Goal: Information Seeking & Learning: Compare options

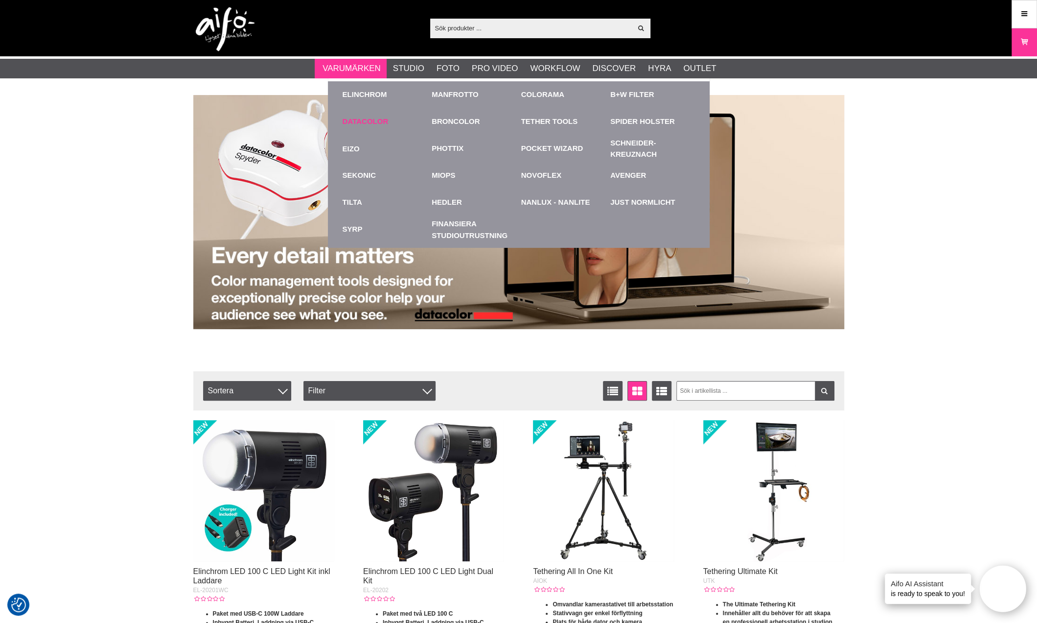
click at [356, 118] on link "Datacolor" at bounding box center [366, 121] width 46 height 11
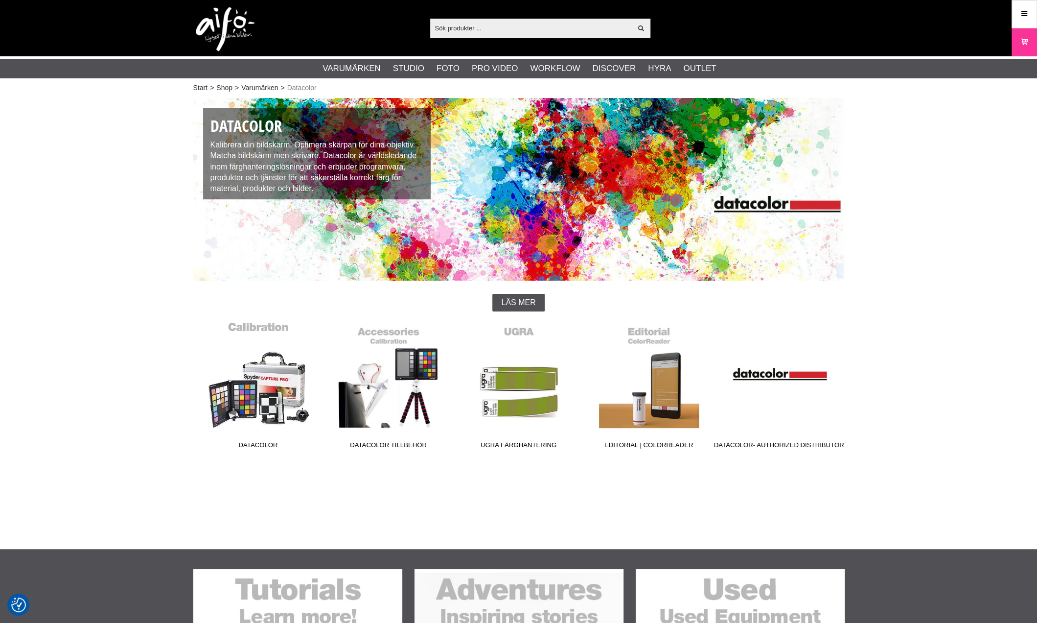
click at [243, 396] on link "Datacolor" at bounding box center [258, 387] width 130 height 132
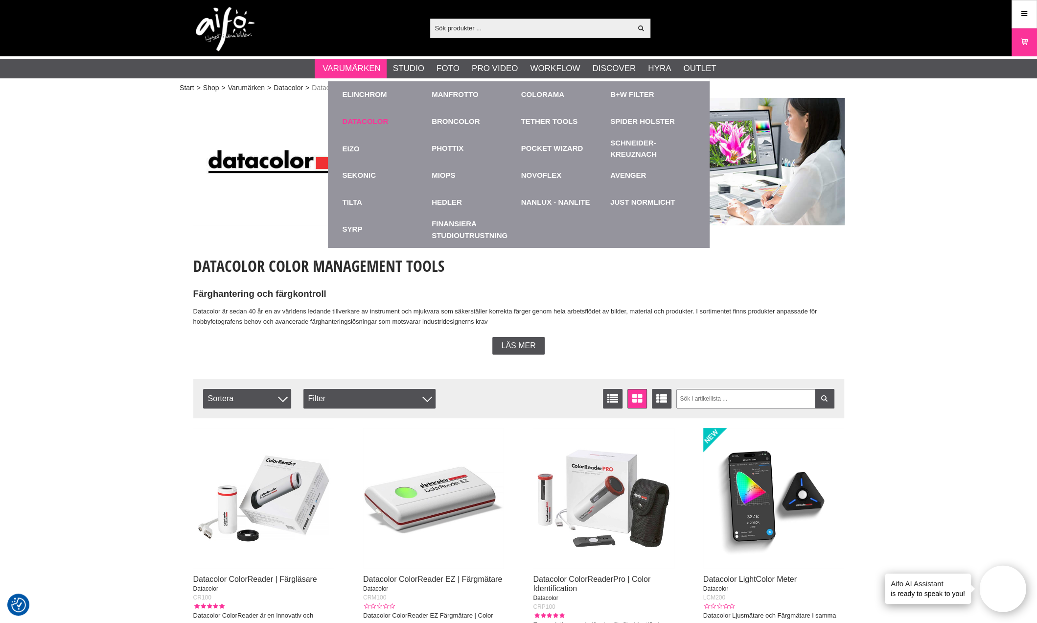
click at [349, 120] on link "Datacolor" at bounding box center [366, 121] width 46 height 11
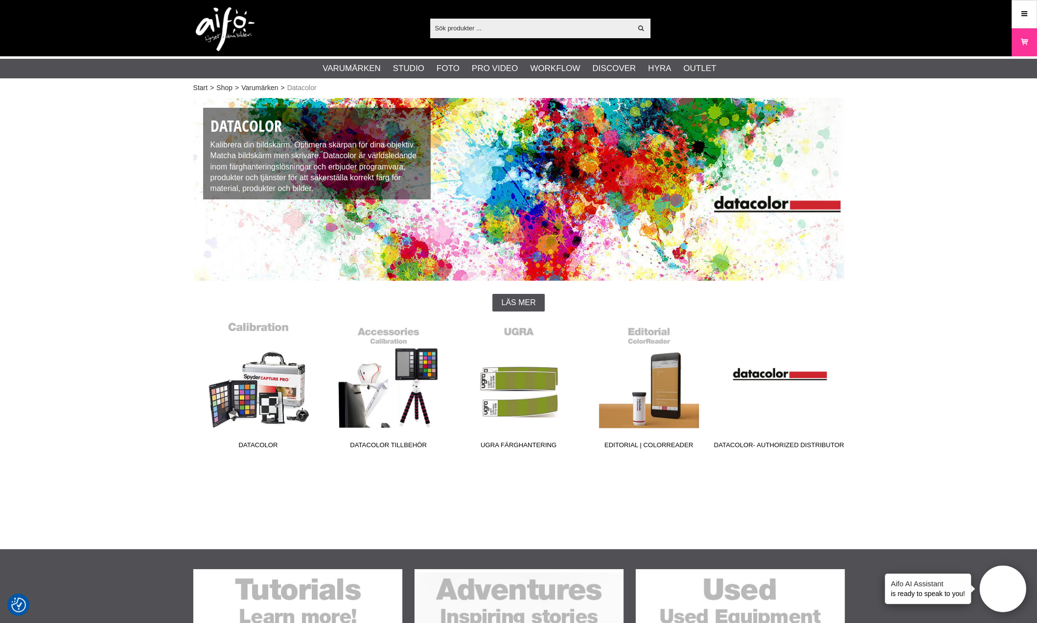
click link "Datacolor"
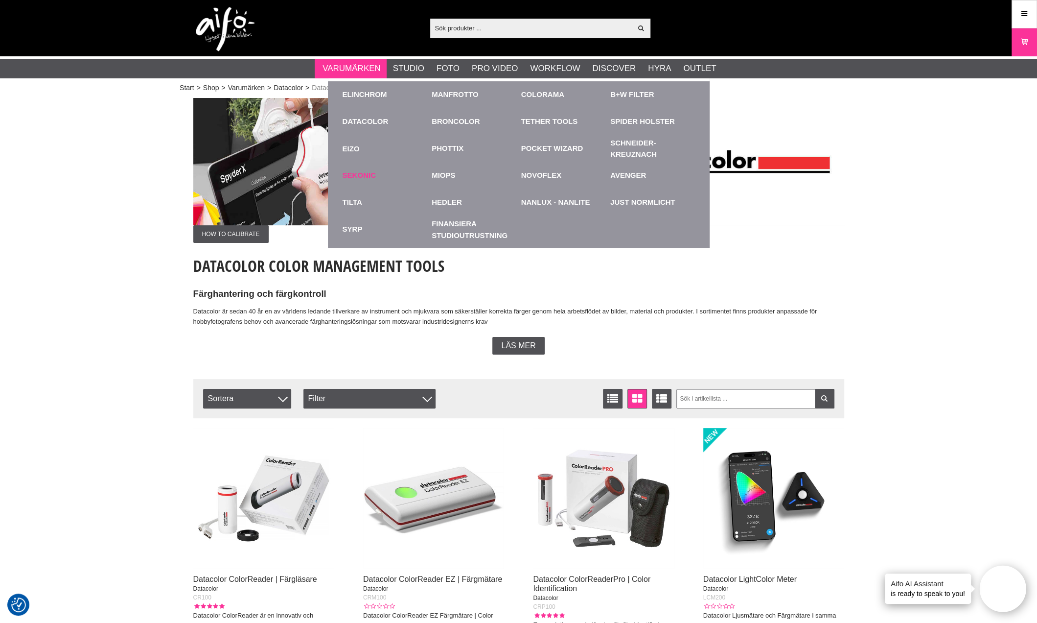
click at [369, 175] on link "Sekonic" at bounding box center [359, 175] width 33 height 11
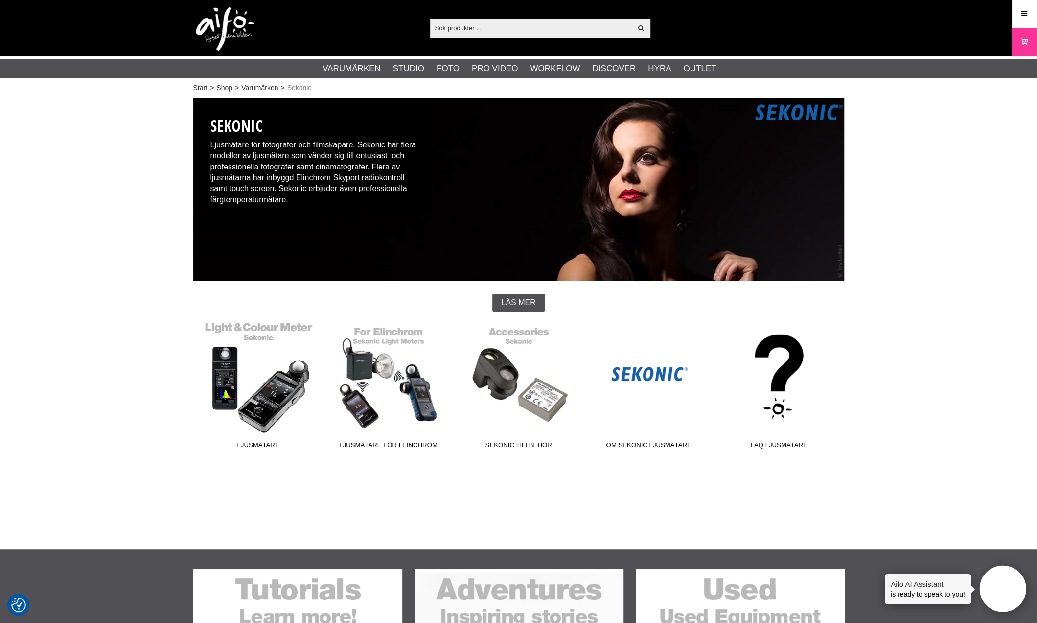
click at [264, 378] on link "Ljusmätare" at bounding box center [258, 387] width 130 height 132
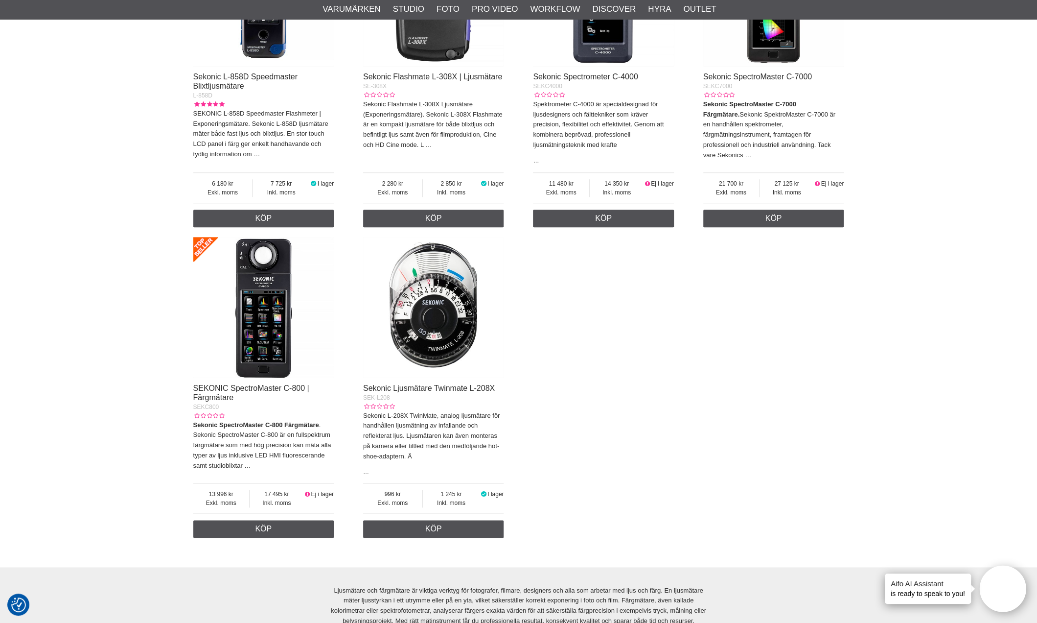
scroll to position [636, 0]
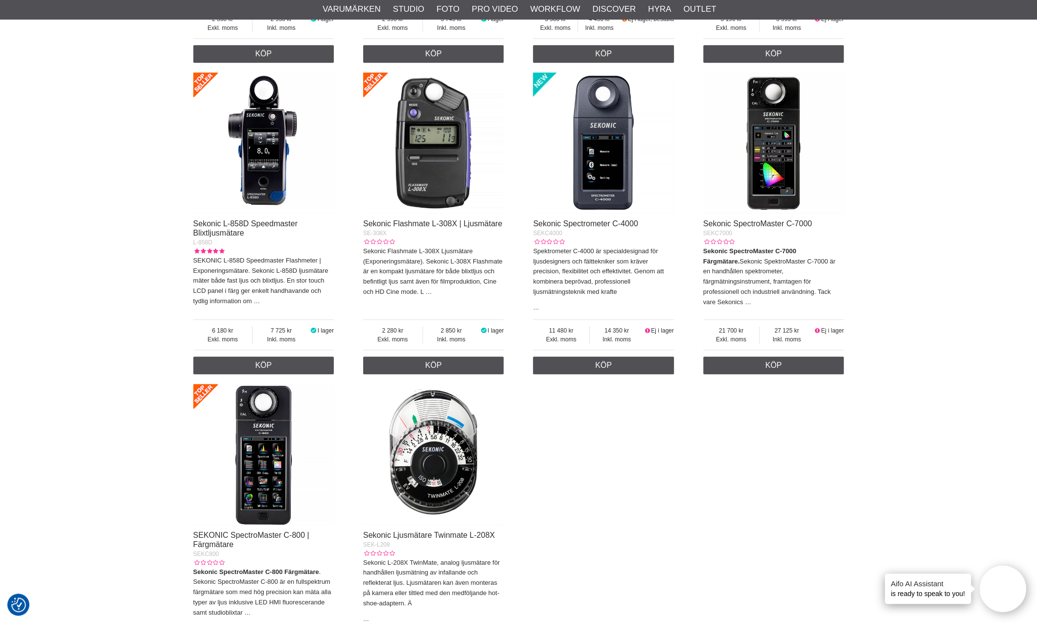
click at [614, 466] on div "SEKONIC L-398A Studio Deluxe III Ljusmätare L-398A Den klassiska ljusmätaren ha…" at bounding box center [518, 223] width 651 height 932
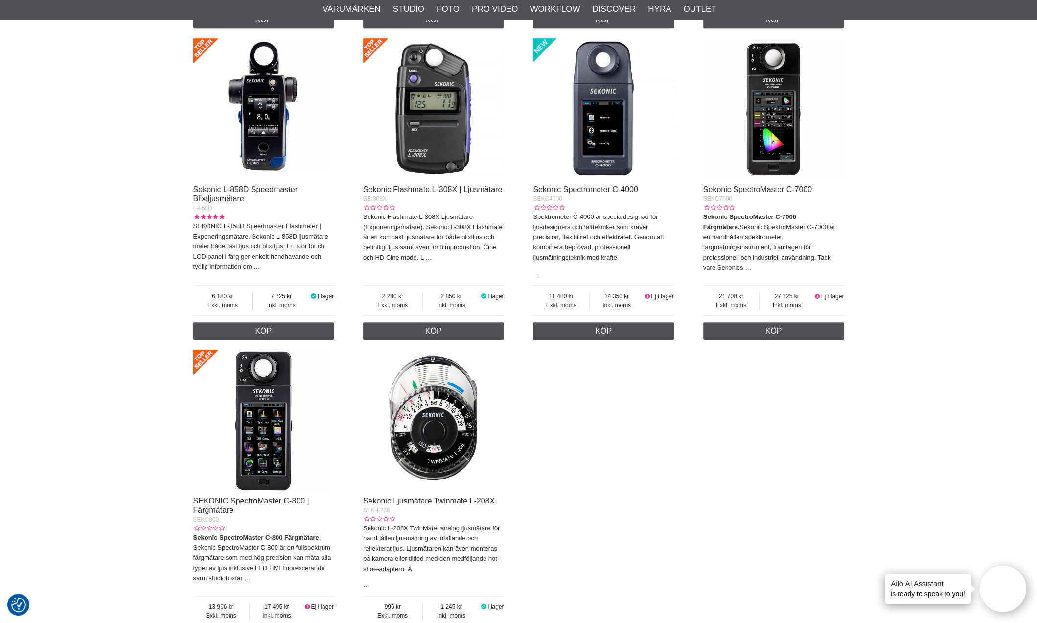
scroll to position [685, 0]
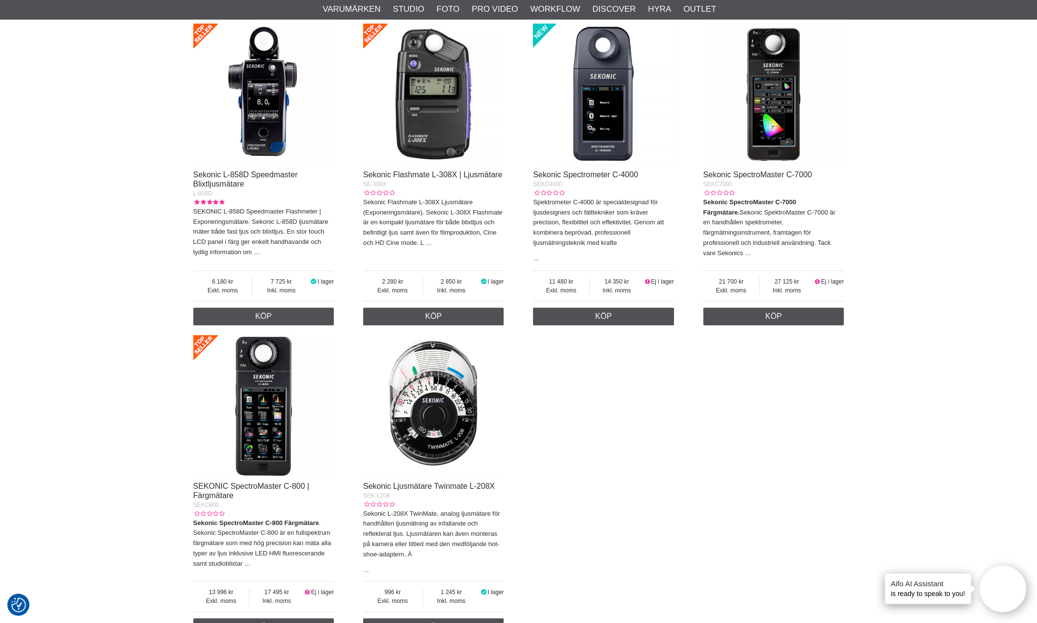
click at [665, 479] on div "SEKONIC L-398A Studio Deluxe III Ljusmätare L-398A Den klassiska ljusmätaren ha…" at bounding box center [518, 174] width 651 height 932
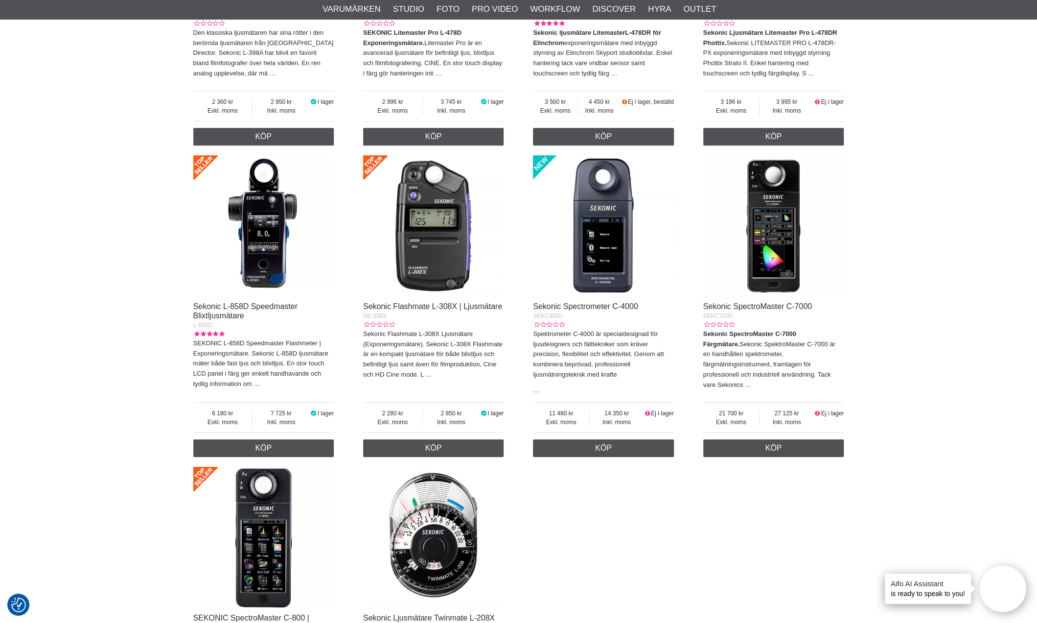
scroll to position [538, 0]
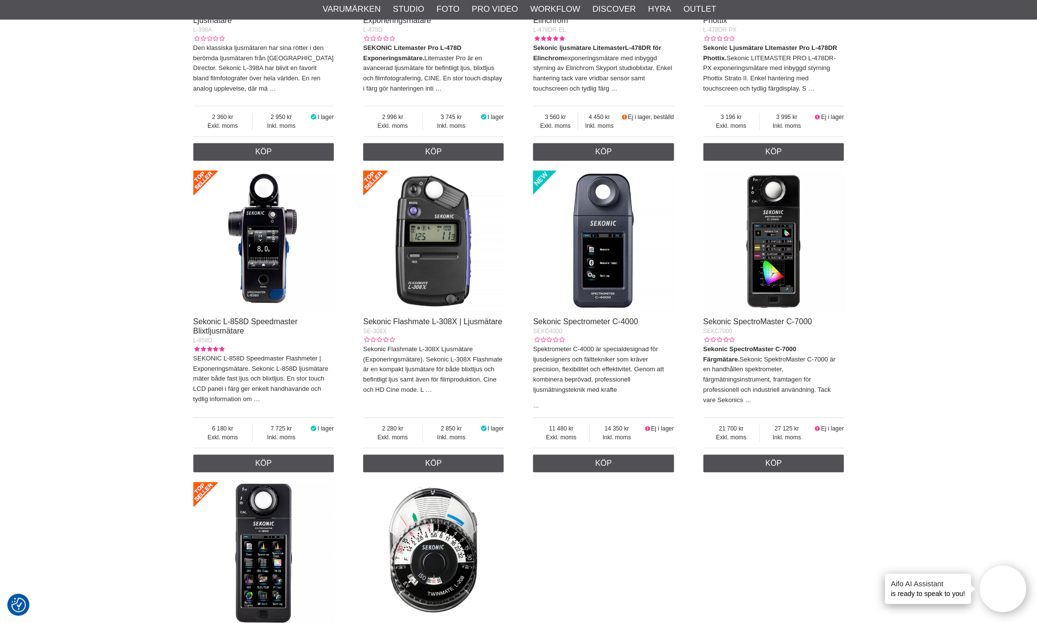
click at [279, 290] on img at bounding box center [263, 240] width 141 height 141
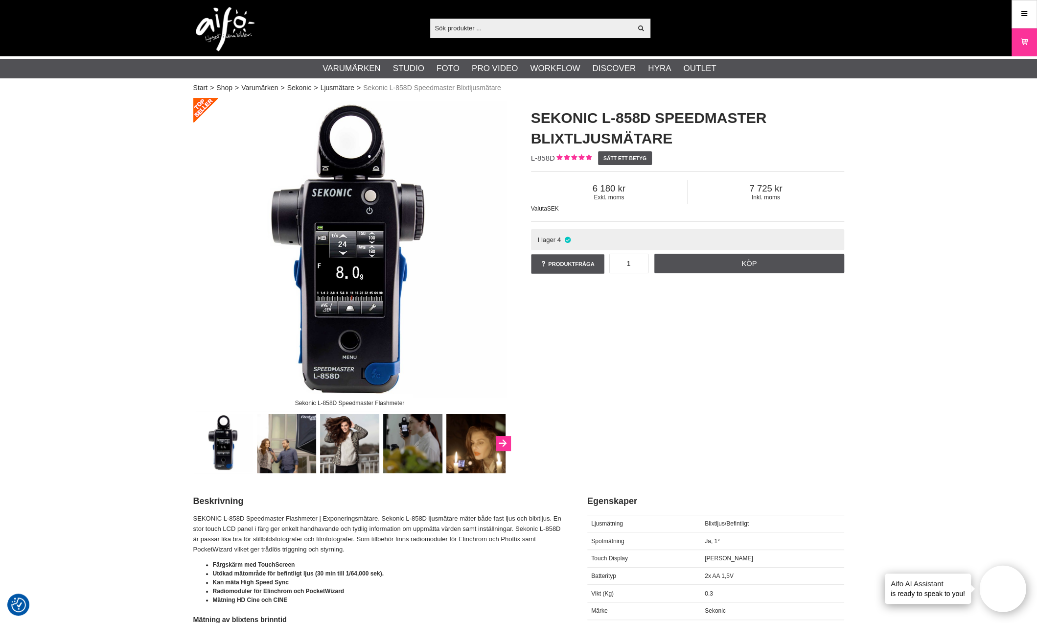
click at [509, 443] on button "Next" at bounding box center [503, 443] width 15 height 15
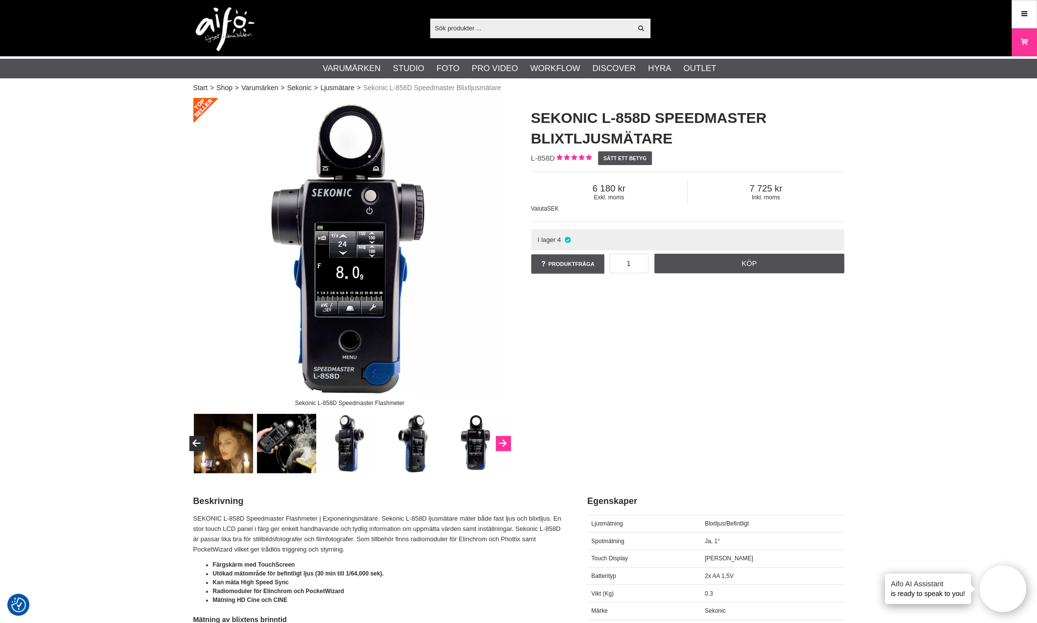
click at [509, 443] on button "Next" at bounding box center [503, 443] width 15 height 15
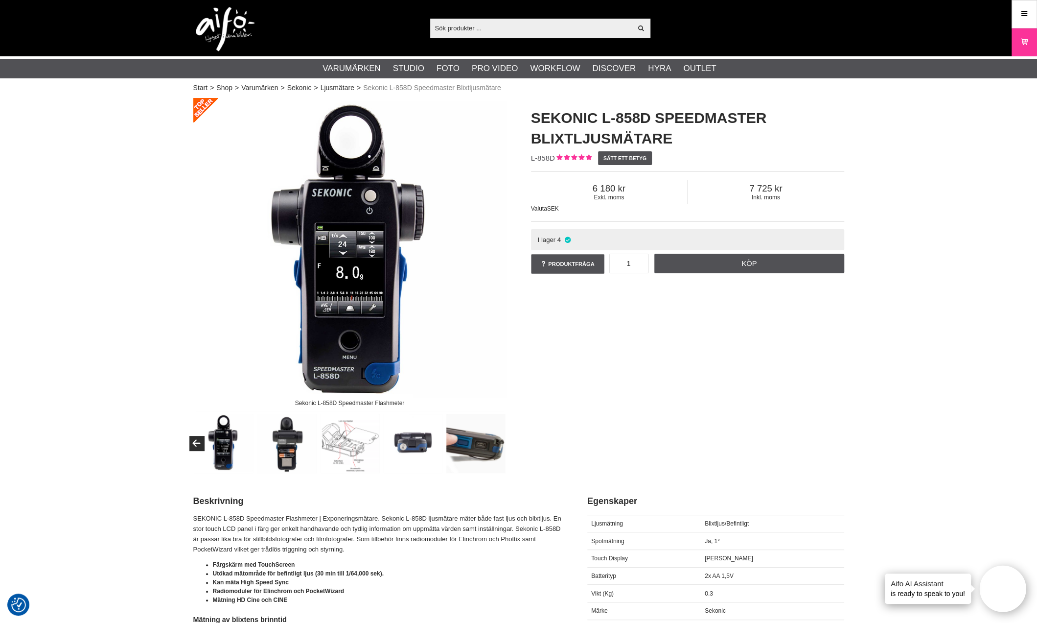
click at [509, 443] on div "Sekonic L-858D Speedmaster Flashmeter" at bounding box center [350, 285] width 338 height 375
click at [189, 445] on button "Previous" at bounding box center [196, 443] width 15 height 15
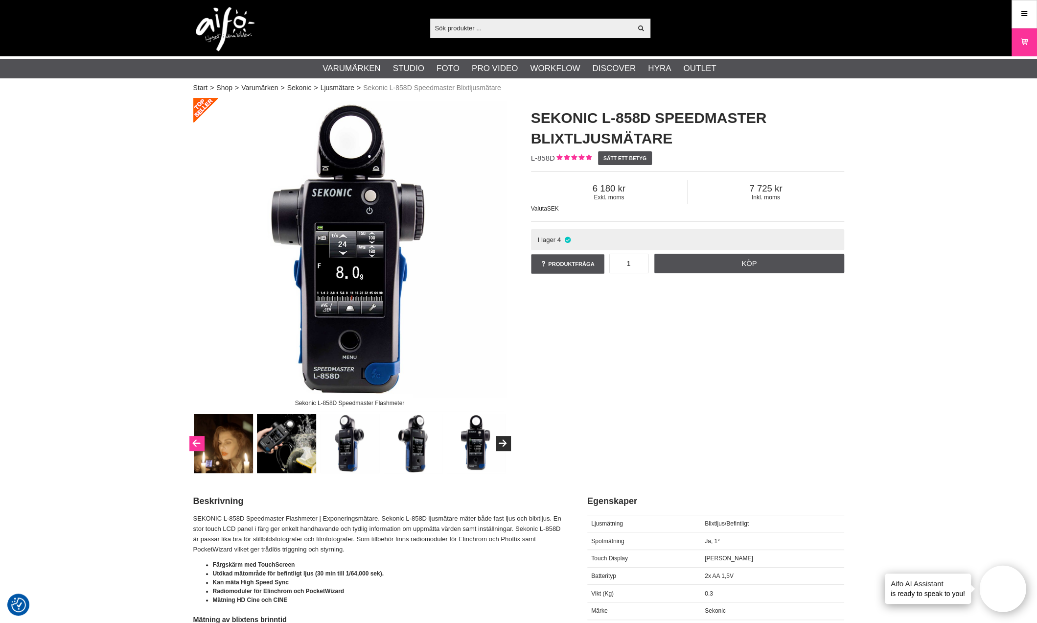
click at [189, 445] on button "Previous" at bounding box center [196, 443] width 15 height 15
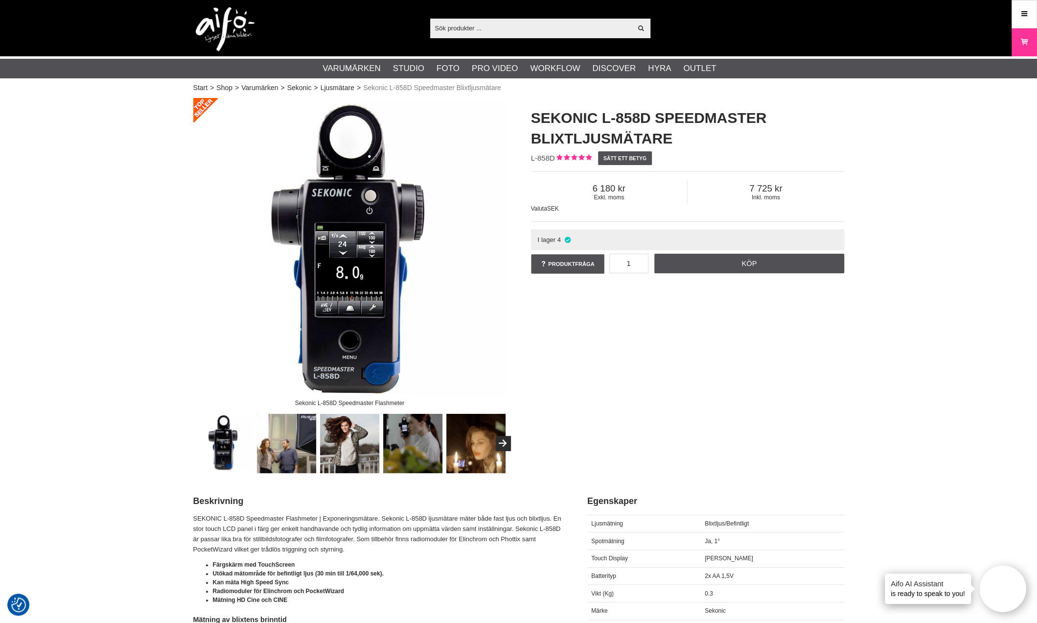
click at [193, 445] on div at bounding box center [602, 443] width 821 height 59
click at [570, 397] on div "Sekonic L-858D Speedmaster Flashmeter Sekonic L-858D Speedmaster Blixtljusmätar…" at bounding box center [518, 285] width 675 height 375
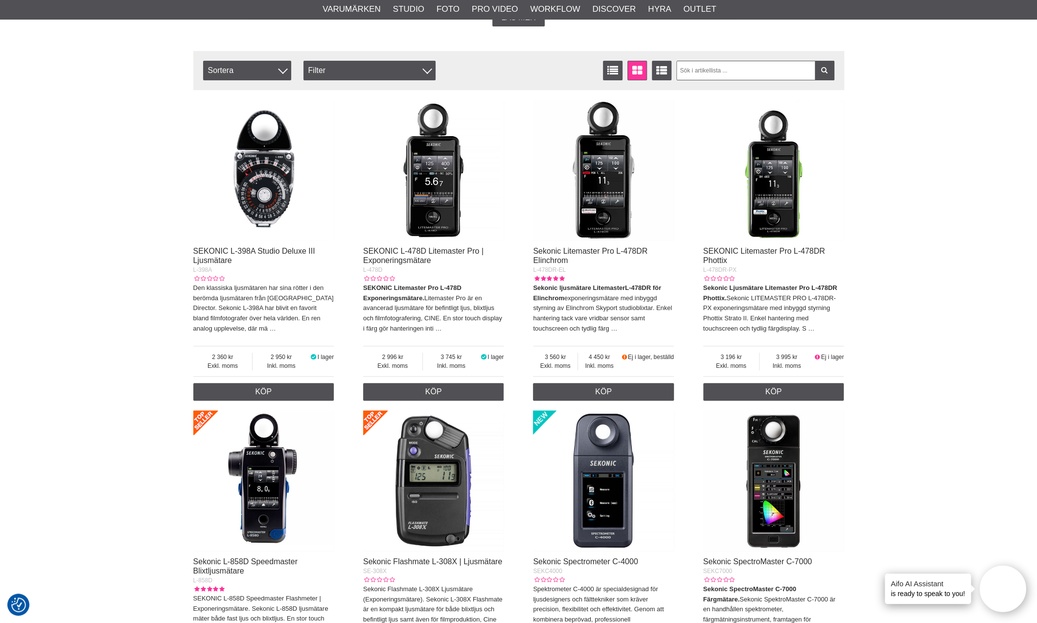
scroll to position [294, 0]
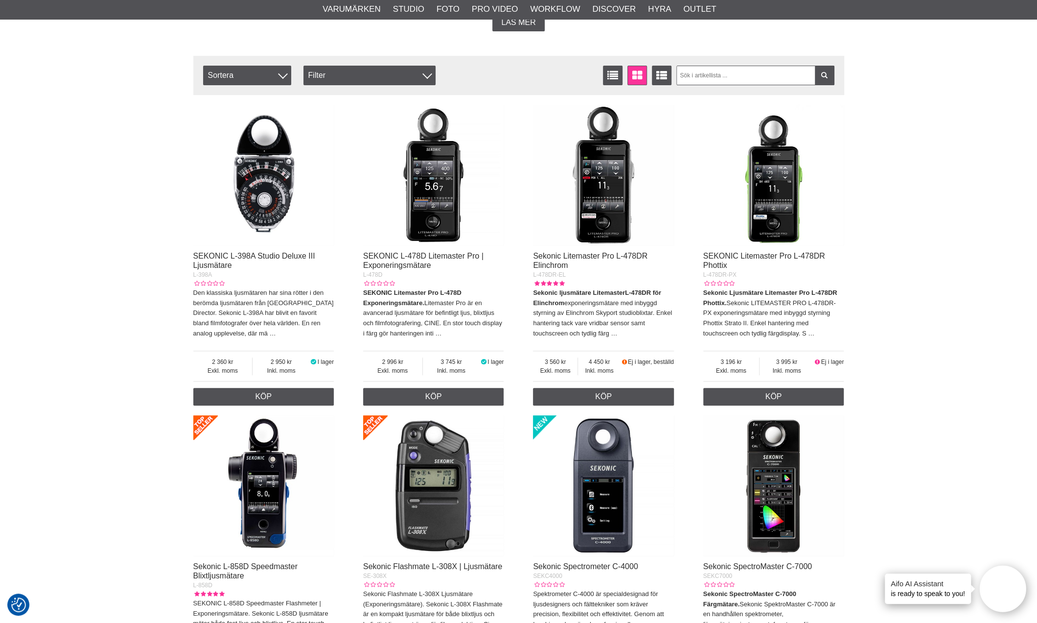
click at [618, 225] on img at bounding box center [603, 175] width 141 height 141
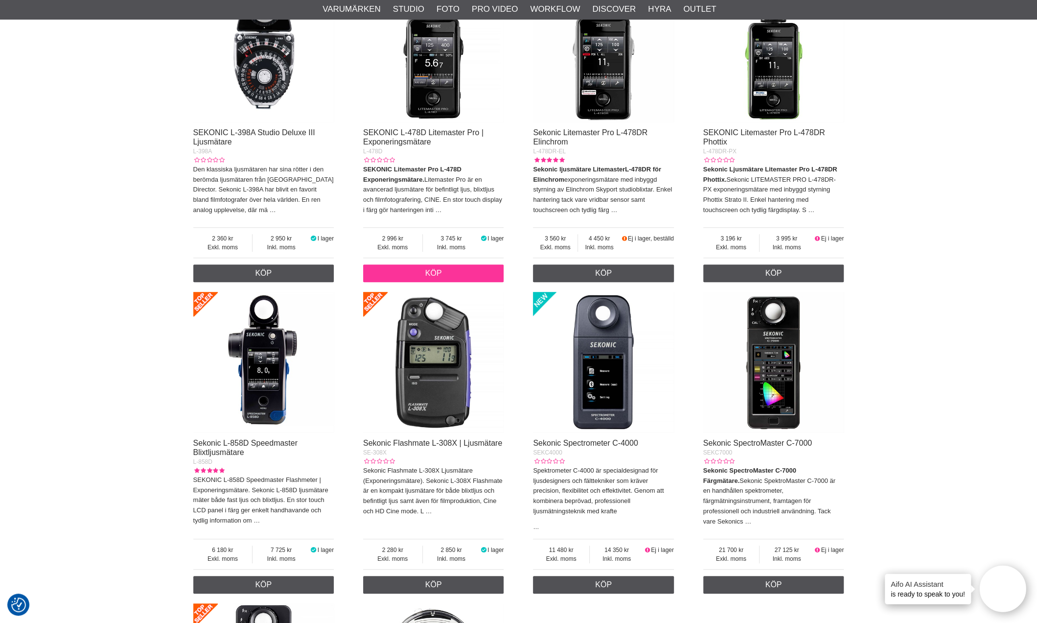
scroll to position [440, 0]
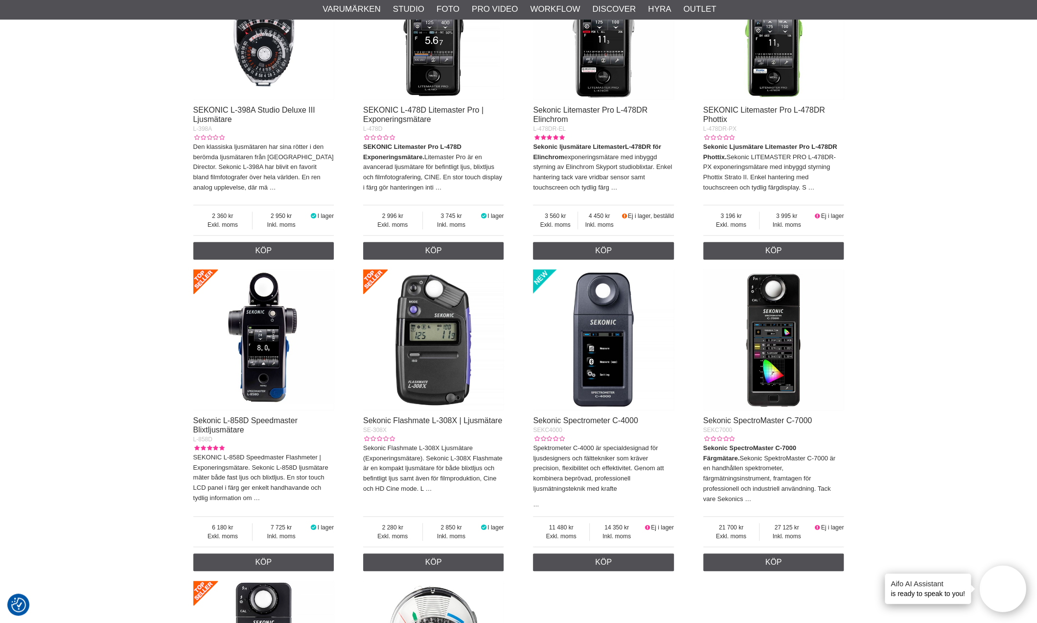
click at [450, 78] on img at bounding box center [433, 29] width 141 height 141
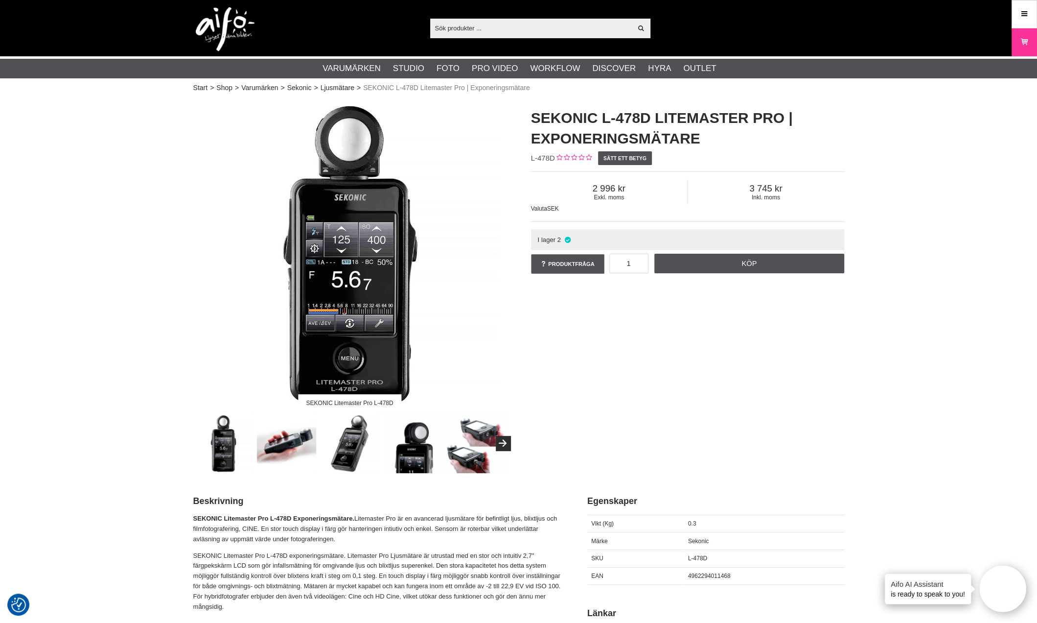
click at [648, 349] on div "SEKONIC Litemaster Pro L-478D SEKONIC L-478D Litemaster Pro | Exponeringsmätare…" at bounding box center [518, 285] width 675 height 375
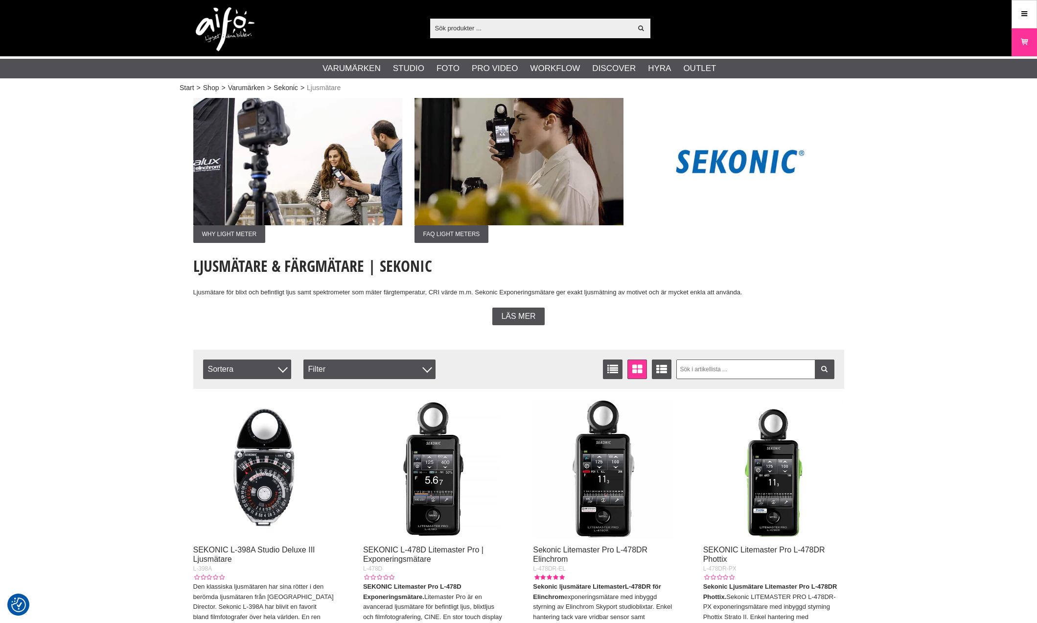
scroll to position [440, 0]
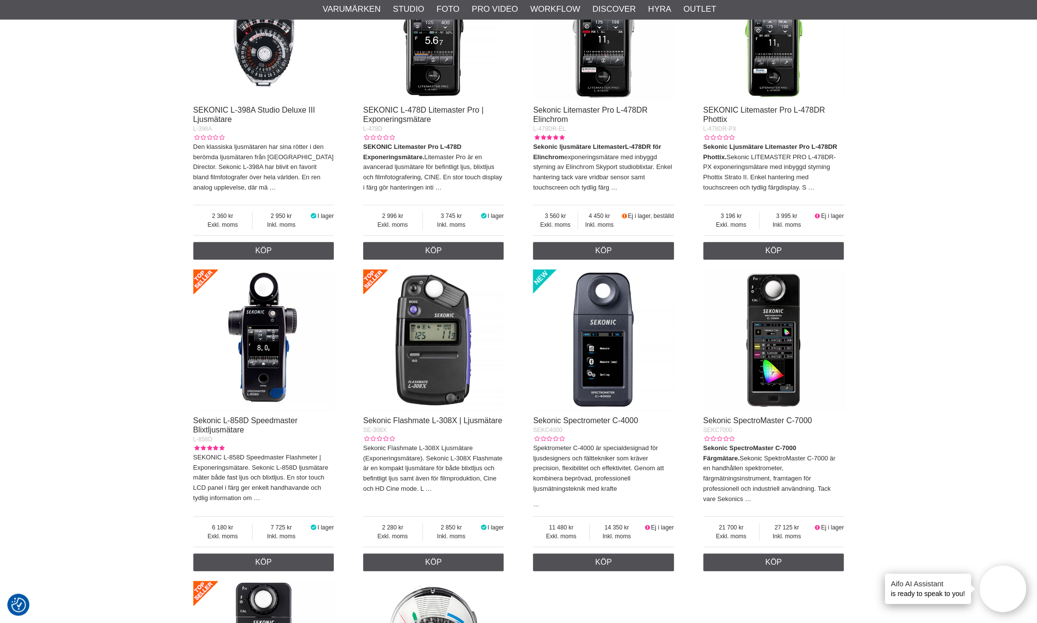
click at [262, 406] on img at bounding box center [263, 339] width 141 height 141
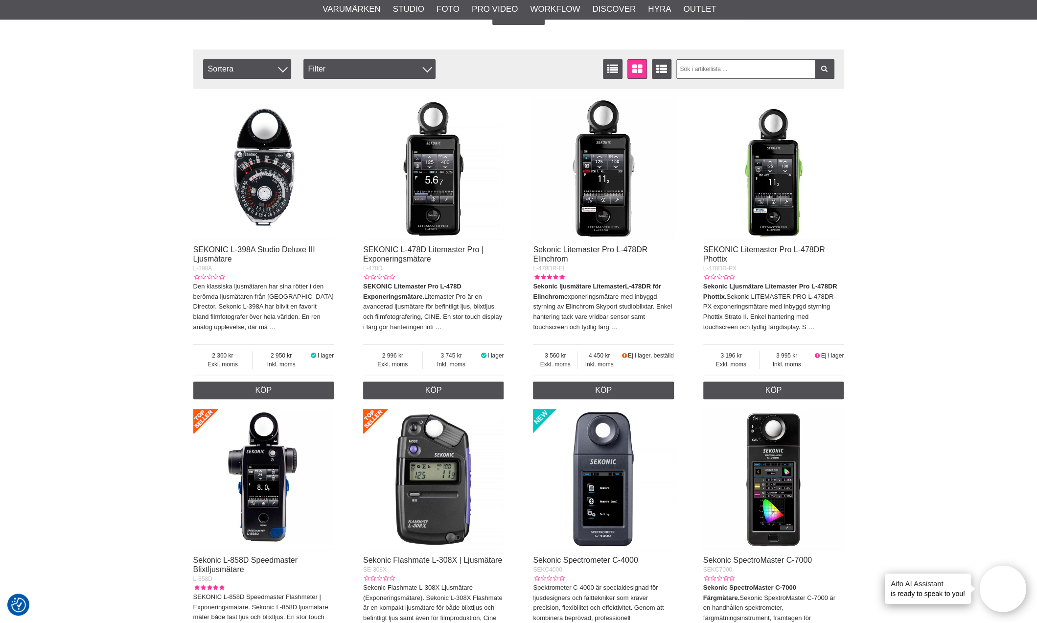
scroll to position [342, 0]
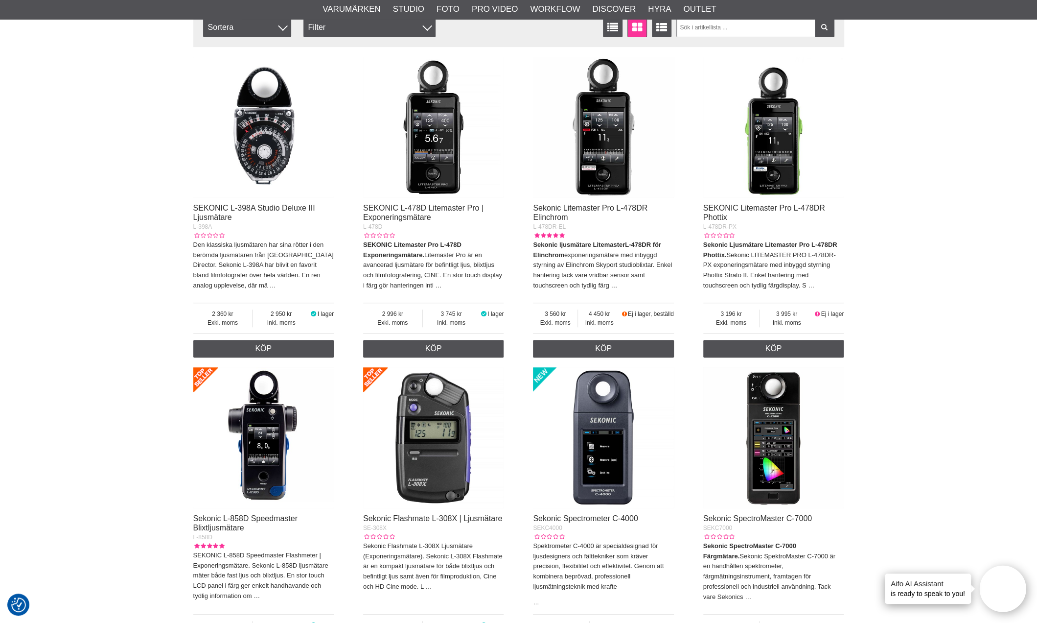
click at [255, 171] on img at bounding box center [263, 127] width 141 height 141
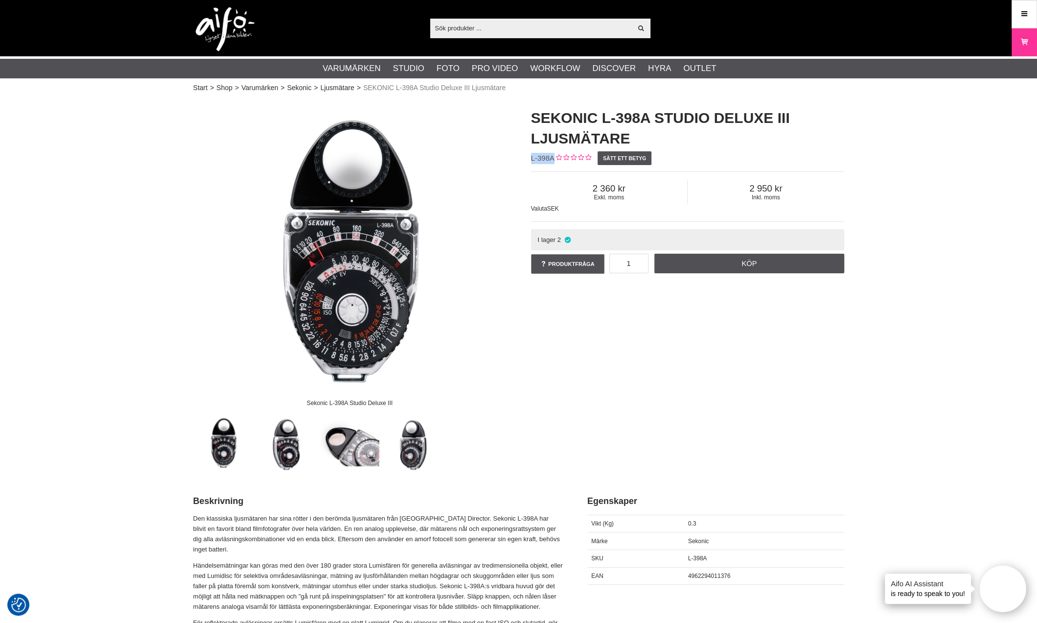
drag, startPoint x: 554, startPoint y: 160, endPoint x: 524, endPoint y: 159, distance: 29.9
click at [524, 159] on div "SEKONIC L-398A Studio Deluxe III Ljusmätare L-398A Sätt ett betyg Exkl. moms 2 …" at bounding box center [688, 191] width 338 height 187
drag, startPoint x: 525, startPoint y: 347, endPoint x: 517, endPoint y: 351, distance: 9.2
click at [525, 347] on div "Sekonic L-398A Studio Deluxe III SEKONIC L-398A Studio Deluxe III Ljusmätare L-…" at bounding box center [518, 285] width 675 height 375
click at [583, 377] on div "Sekonic L-398A Studio Deluxe III SEKONIC L-398A Studio Deluxe III Ljusmätare L-…" at bounding box center [518, 285] width 675 height 375
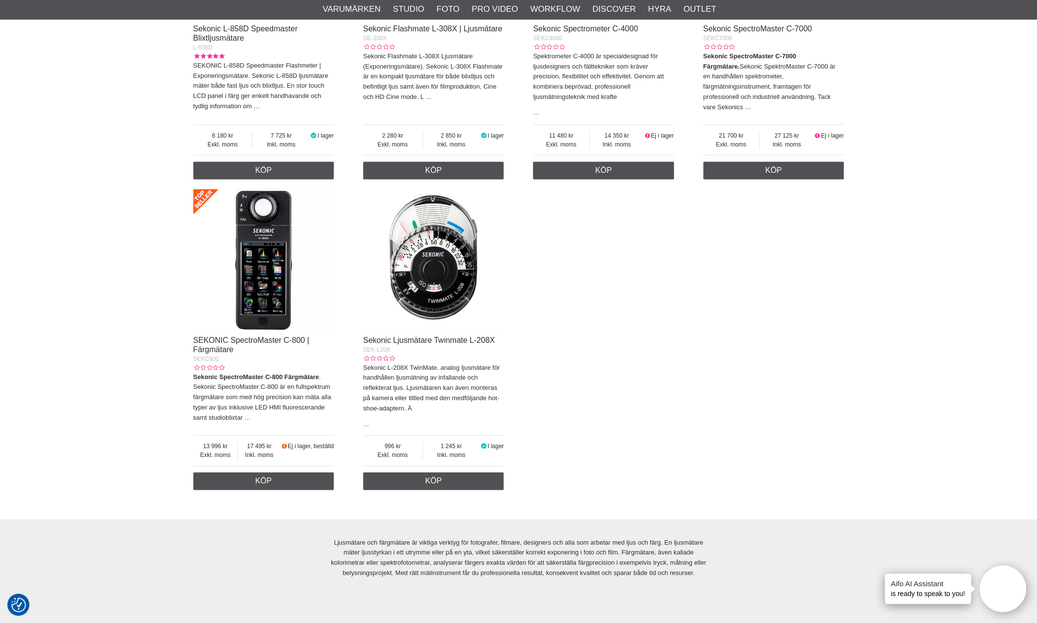
scroll to position [831, 0]
click at [420, 287] on img at bounding box center [433, 259] width 141 height 141
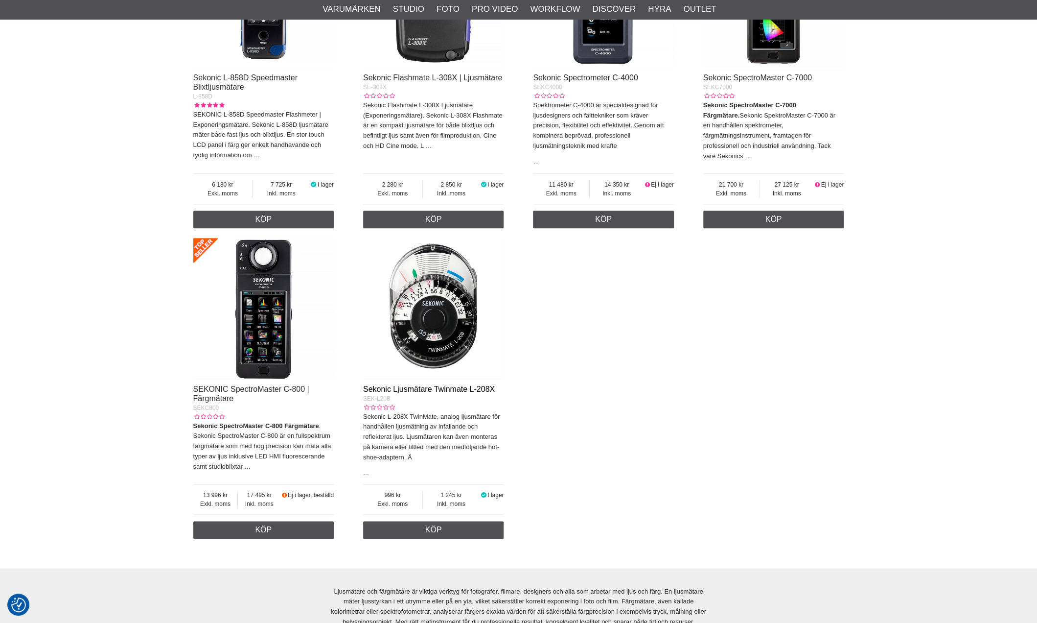
scroll to position [783, 0]
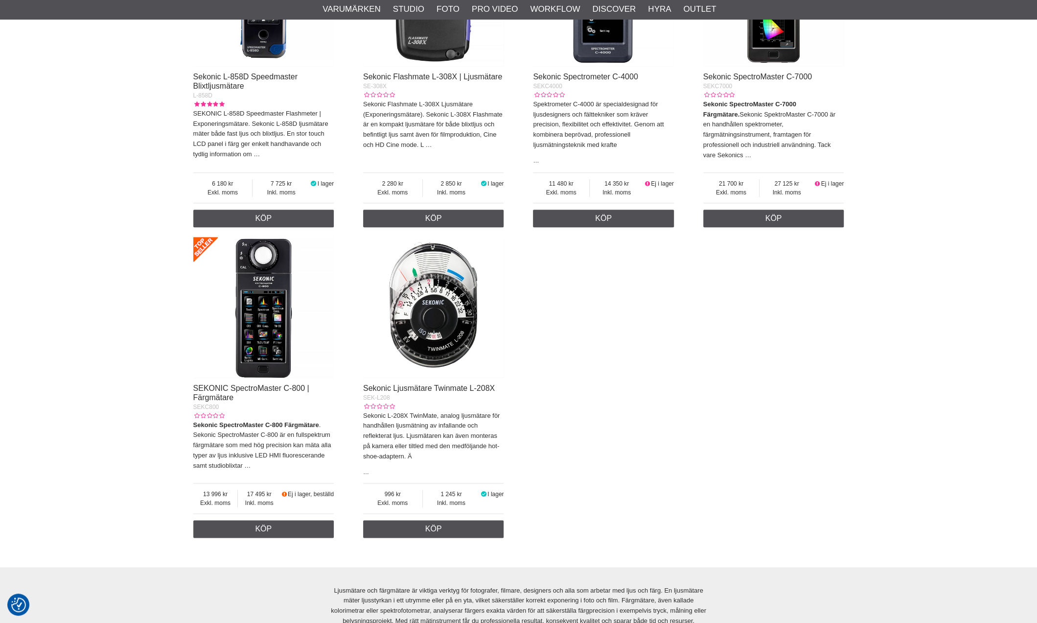
click at [449, 335] on img at bounding box center [433, 307] width 141 height 141
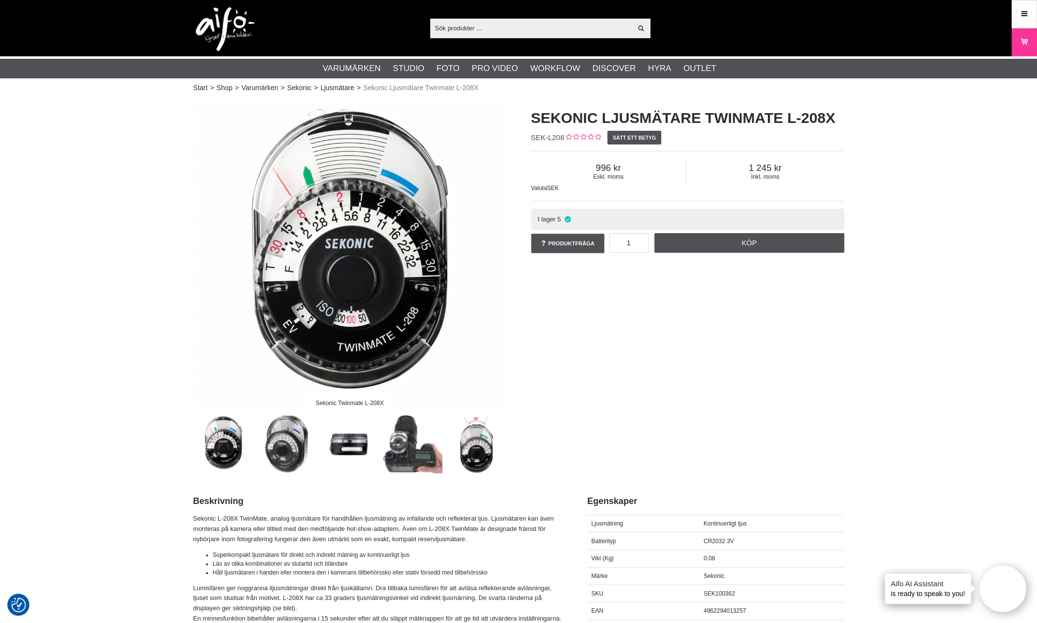
click at [393, 333] on img at bounding box center [349, 254] width 313 height 313
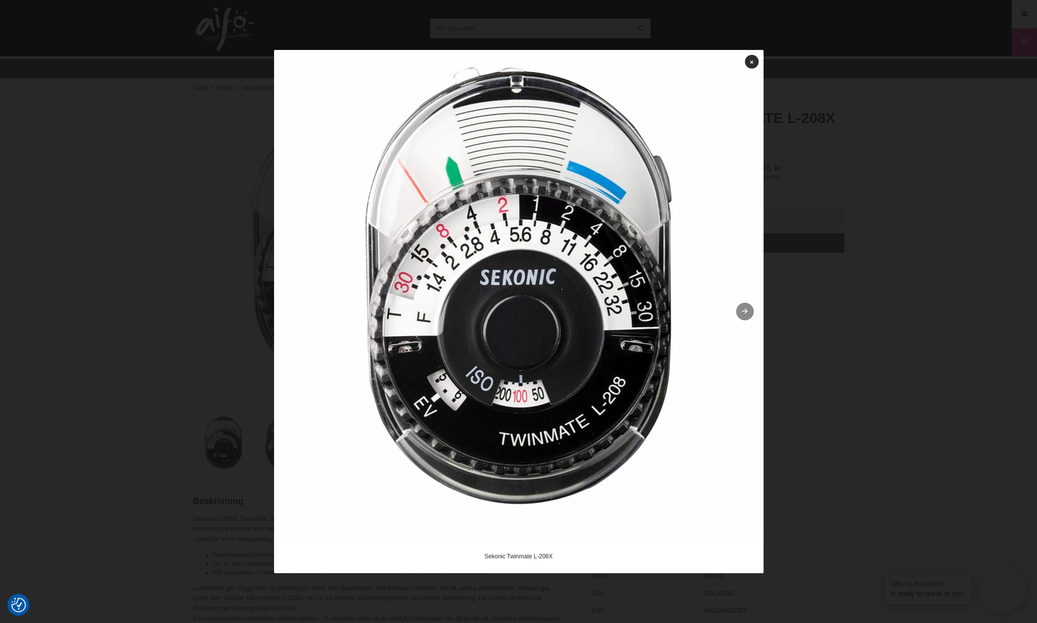
click at [748, 312] on link at bounding box center [745, 312] width 18 height 18
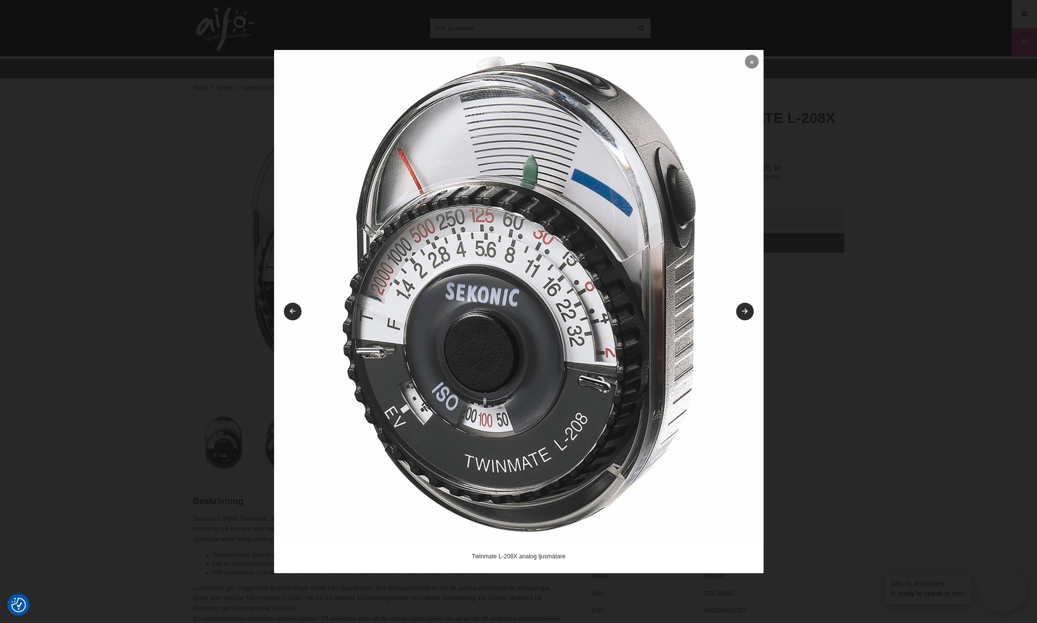
click at [750, 62] on icon at bounding box center [751, 61] width 3 height 5
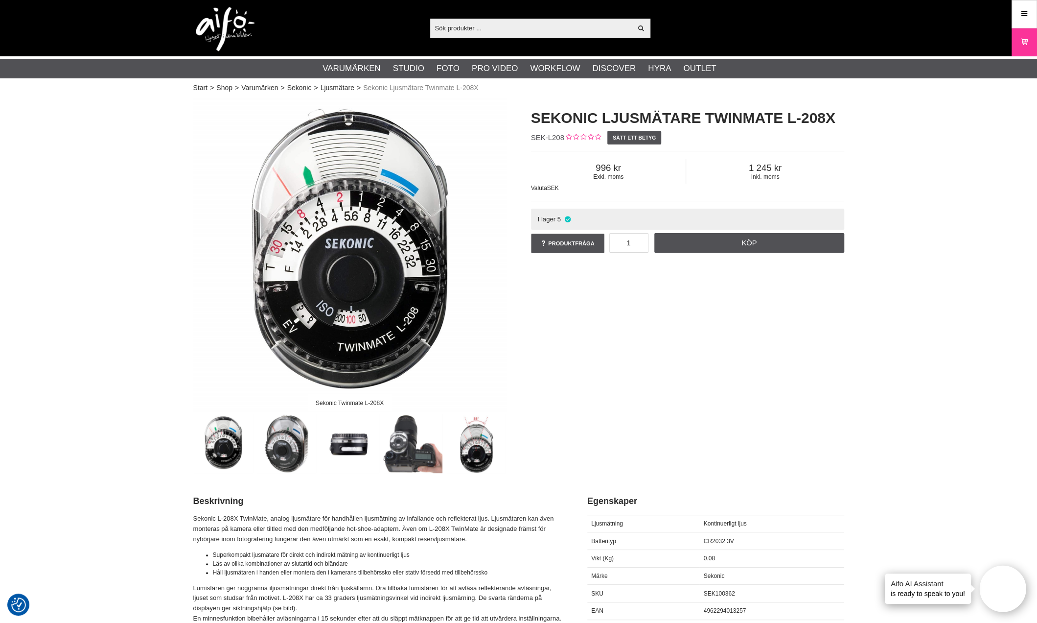
click at [602, 387] on div "Sekonic Twinmate L-208X Sekonic Ljusmätare Twinmate L-208X SEK-L208 Sätt ett be…" at bounding box center [518, 285] width 675 height 375
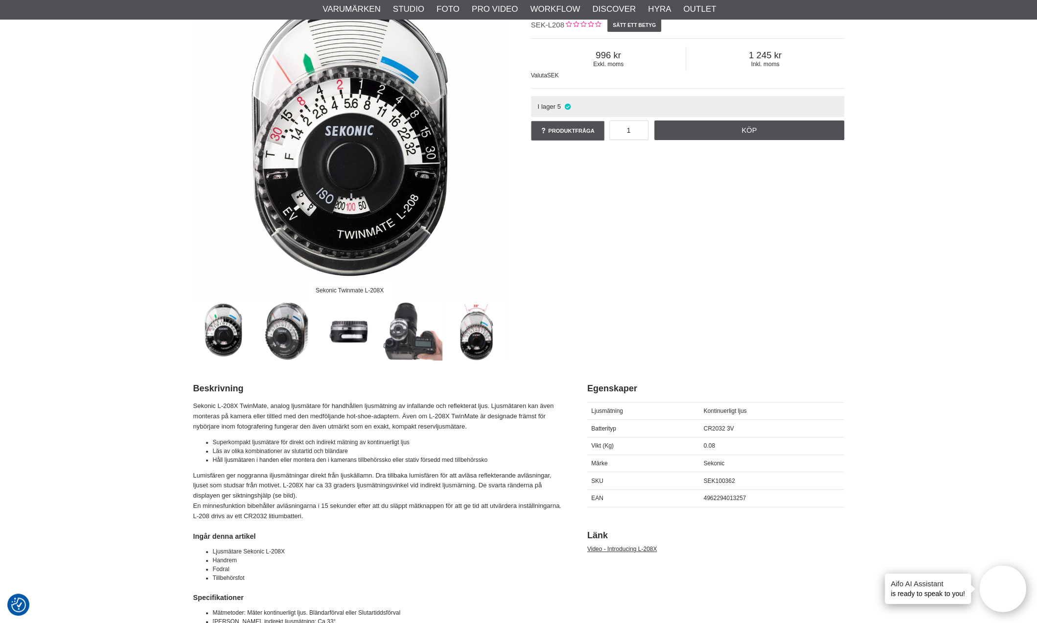
scroll to position [98, 0]
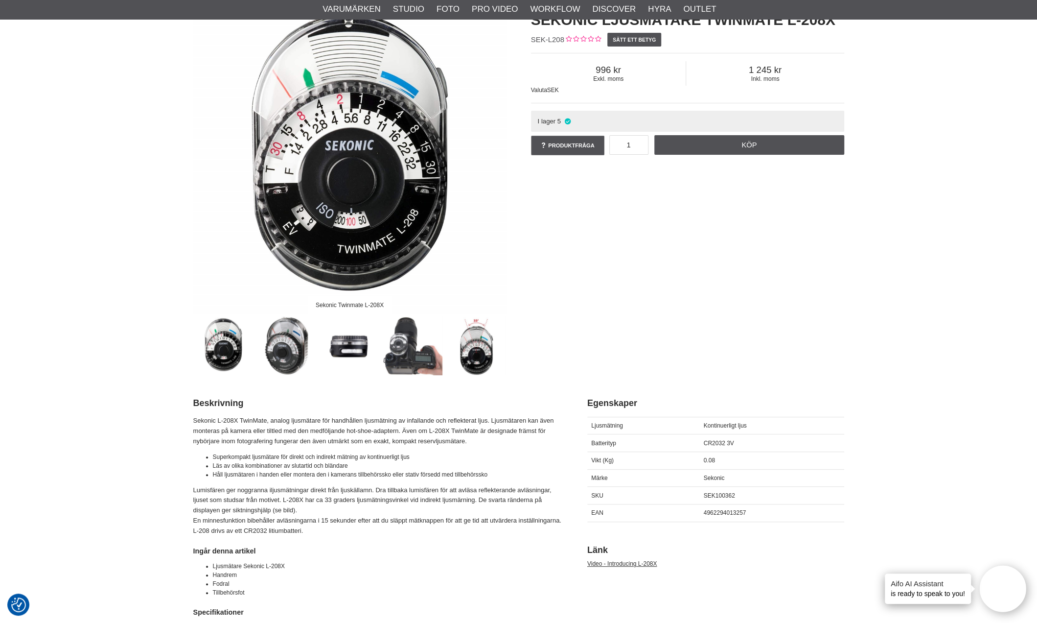
click at [412, 342] on img at bounding box center [412, 345] width 59 height 59
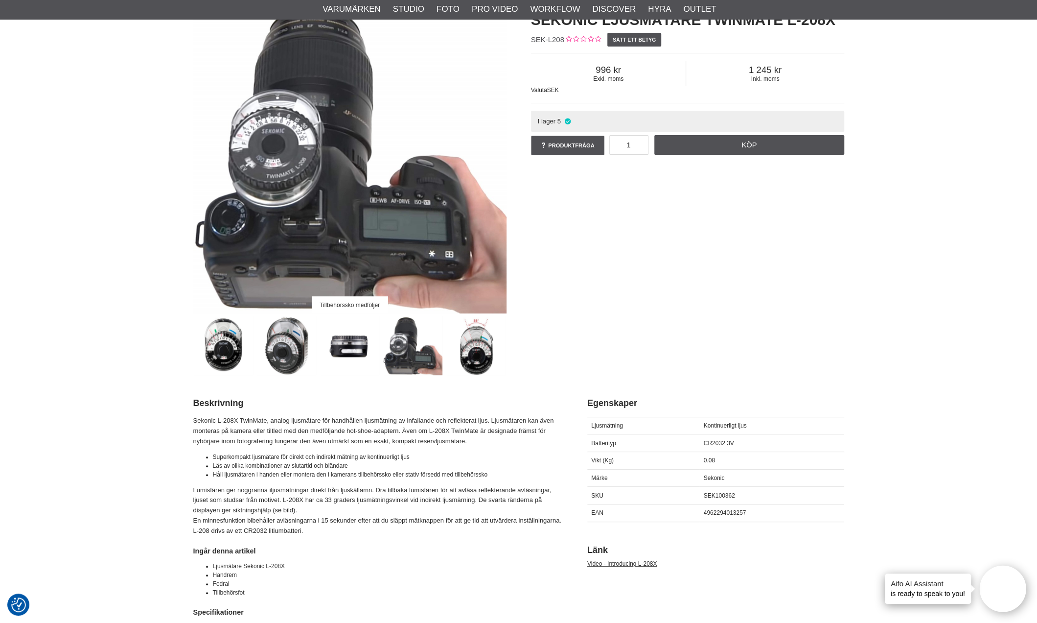
click at [660, 265] on div "Tillbehörssko medföljer Sekonic Ljusmätare Twinmate L-208X SEK-L208 Sätt ett be…" at bounding box center [518, 187] width 675 height 375
